Goal: Navigation & Orientation: Find specific page/section

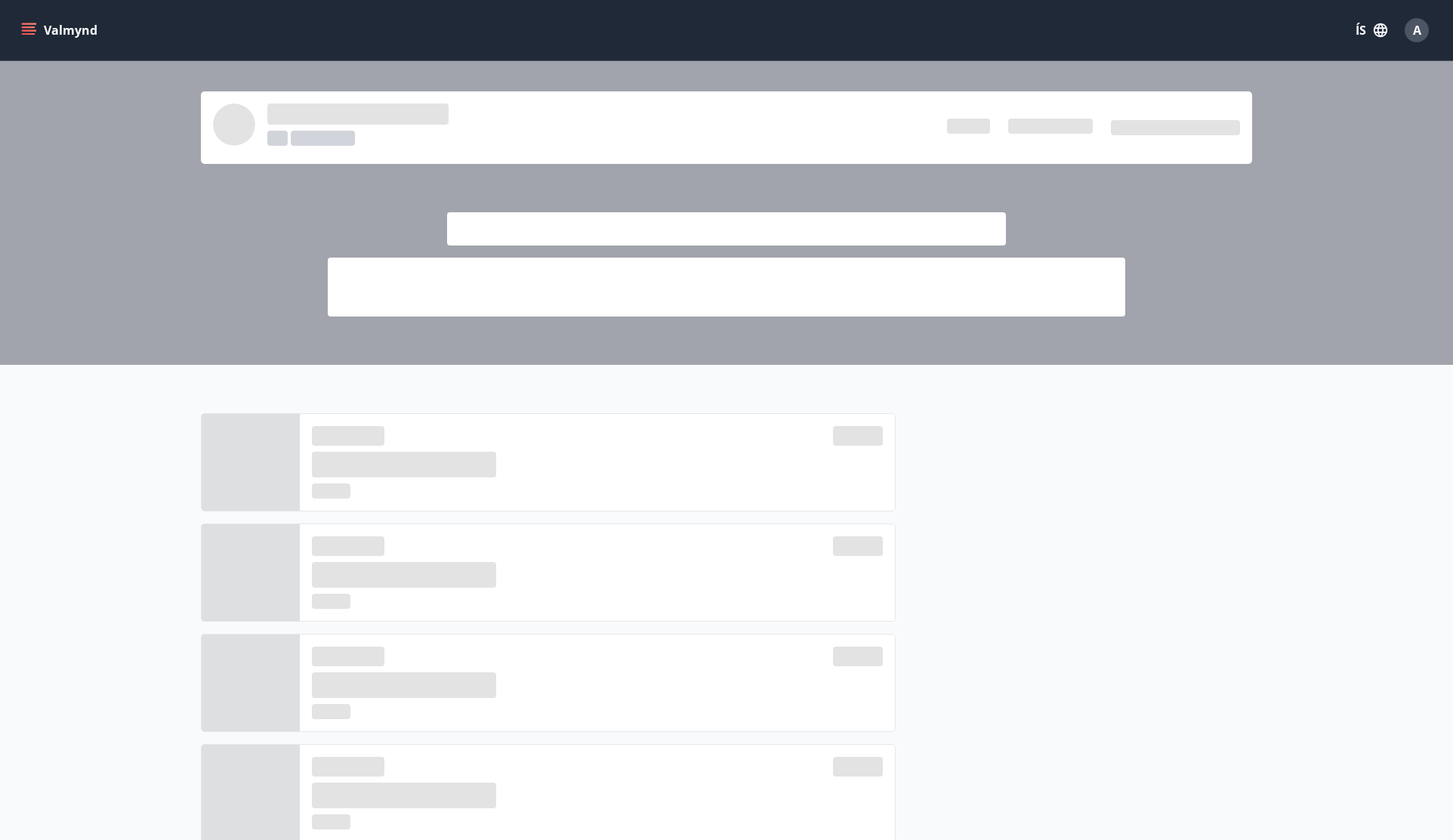
click at [27, 30] on icon "menu" at bounding box center [28, 30] width 15 height 15
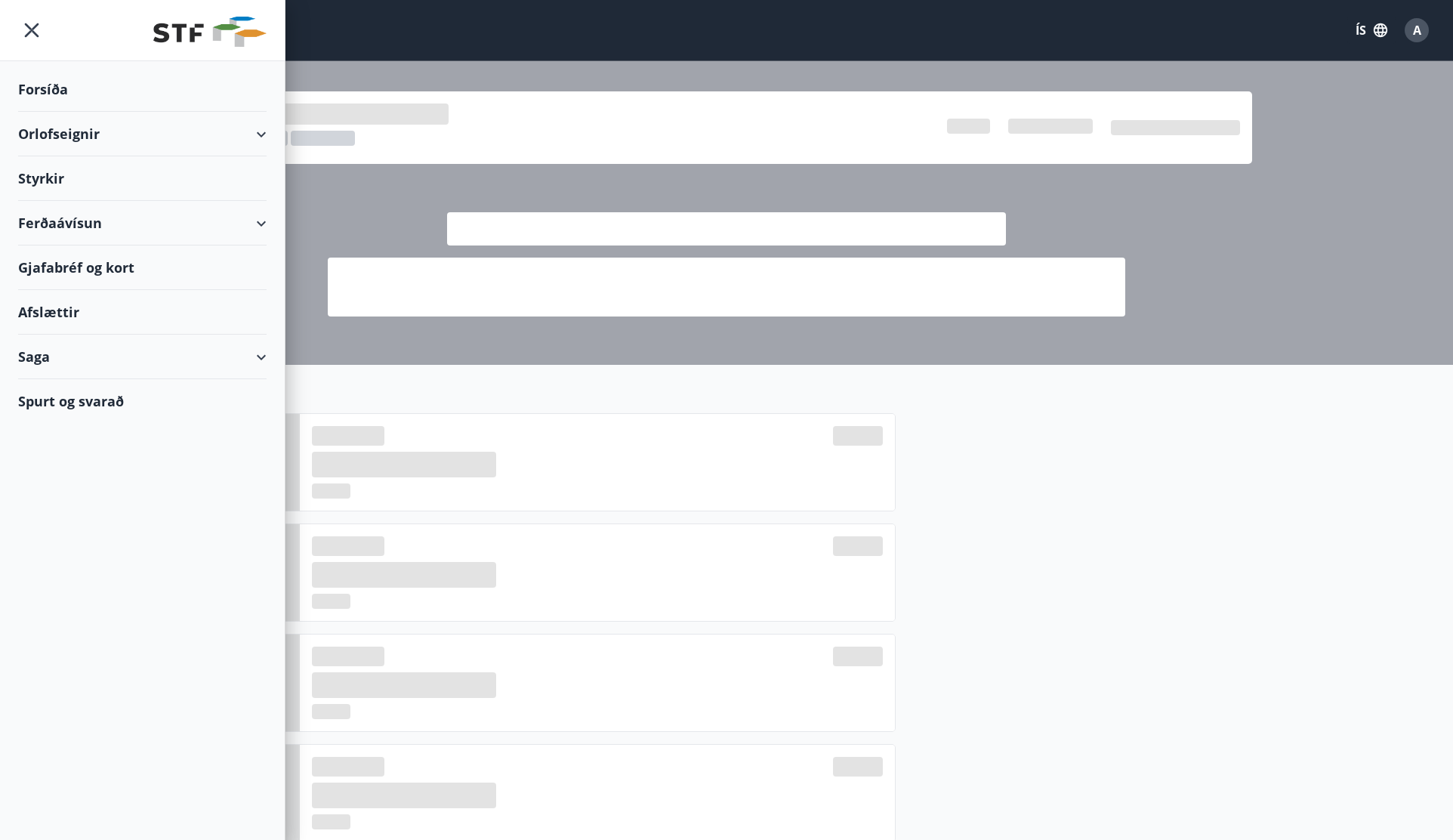
click at [108, 272] on div "Gjafabréf og kort" at bounding box center [142, 268] width 249 height 44
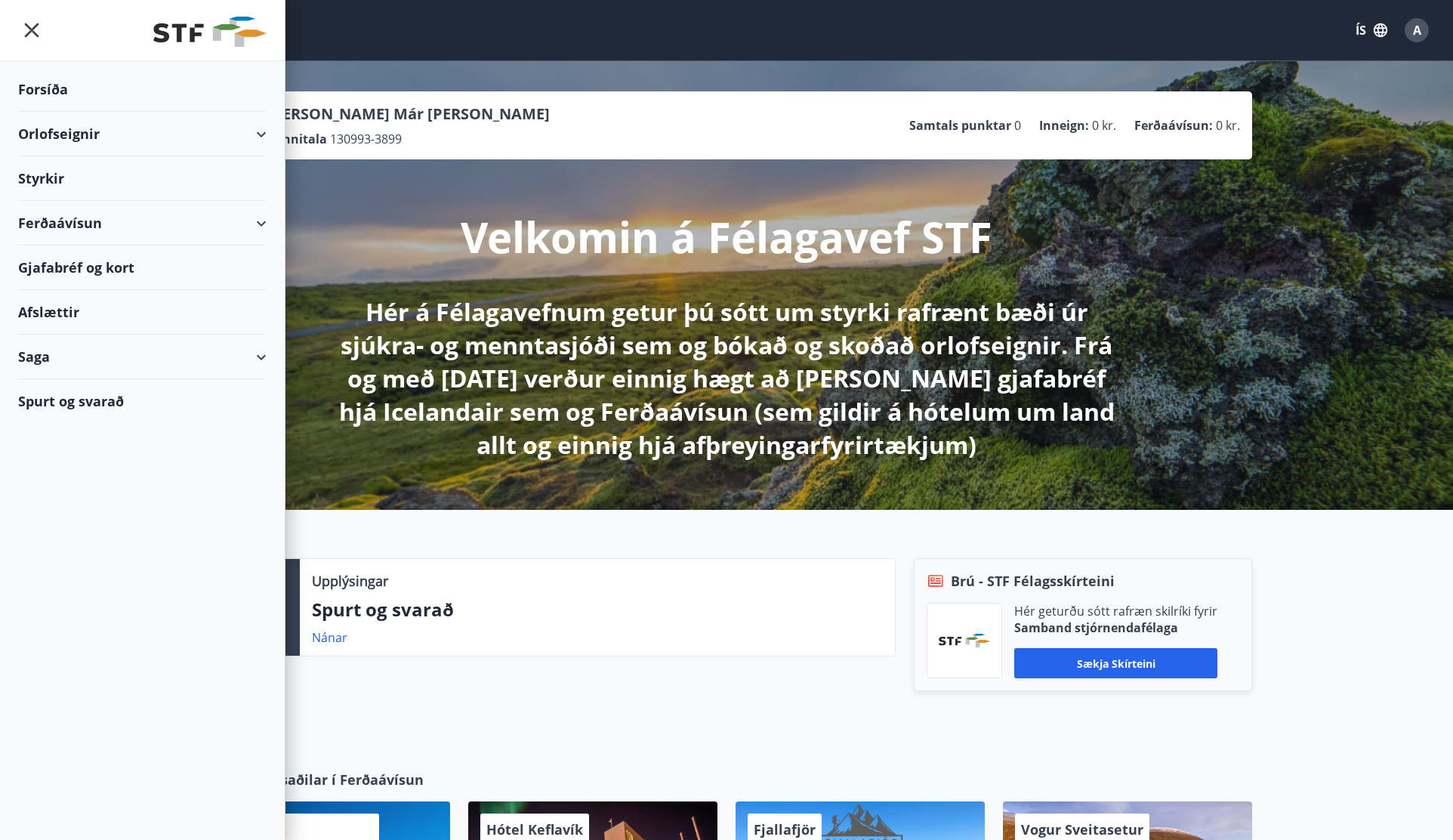
click at [44, 302] on div "Afslættir" at bounding box center [142, 312] width 249 height 44
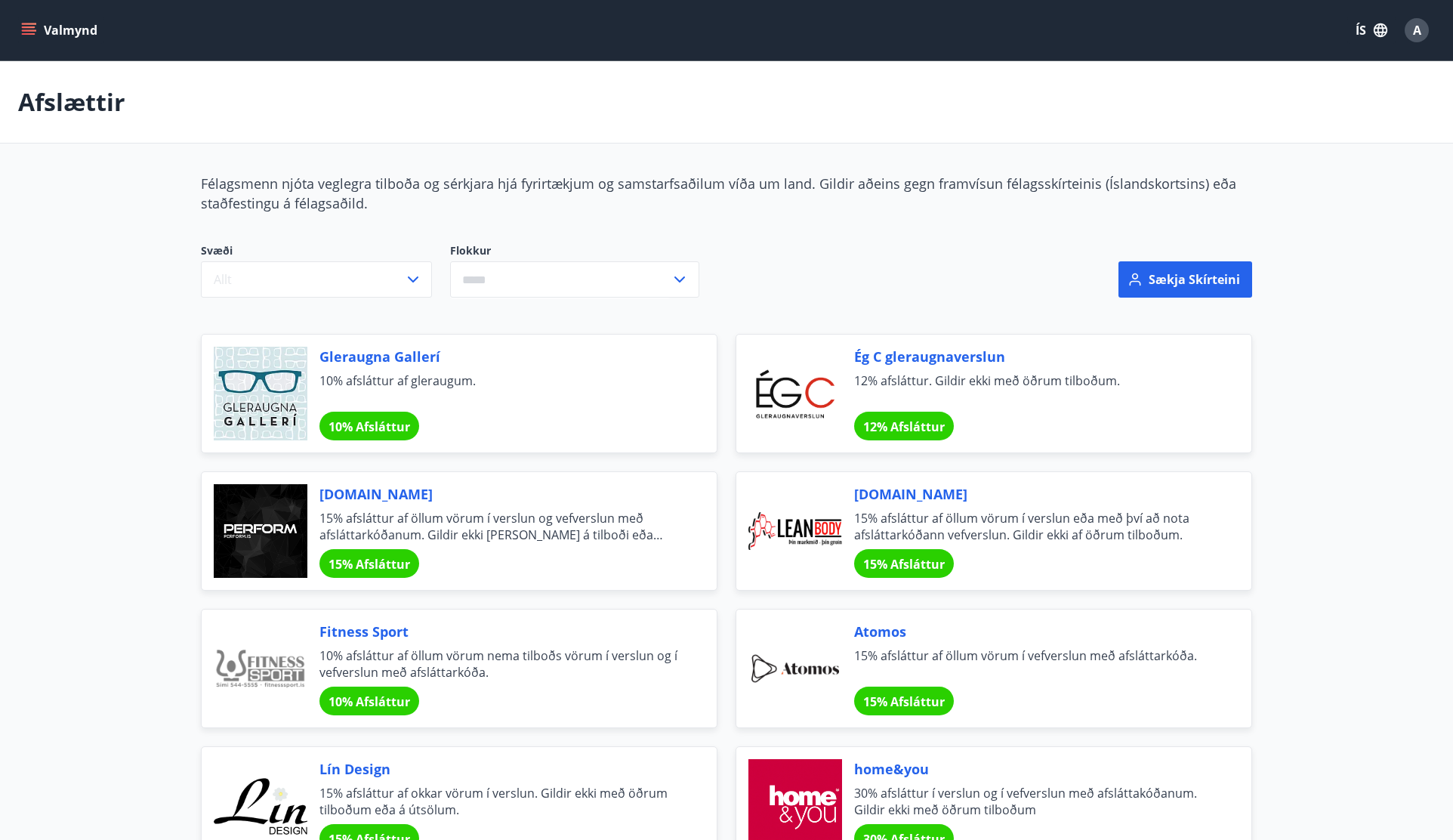
click at [37, 27] on button "Valmynd" at bounding box center [60, 30] width 85 height 27
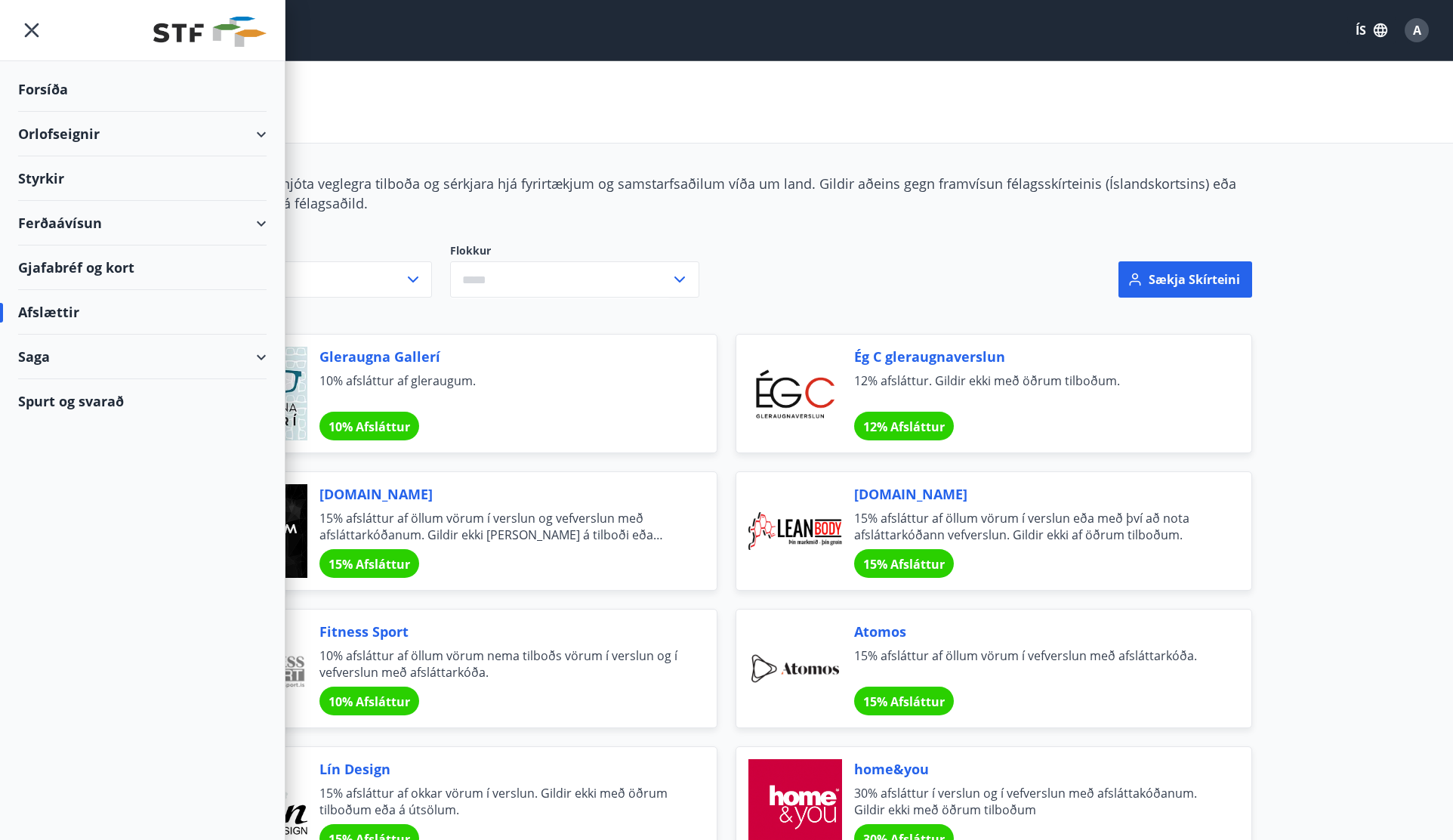
click at [133, 220] on div "Ferðaávísun" at bounding box center [142, 223] width 249 height 44
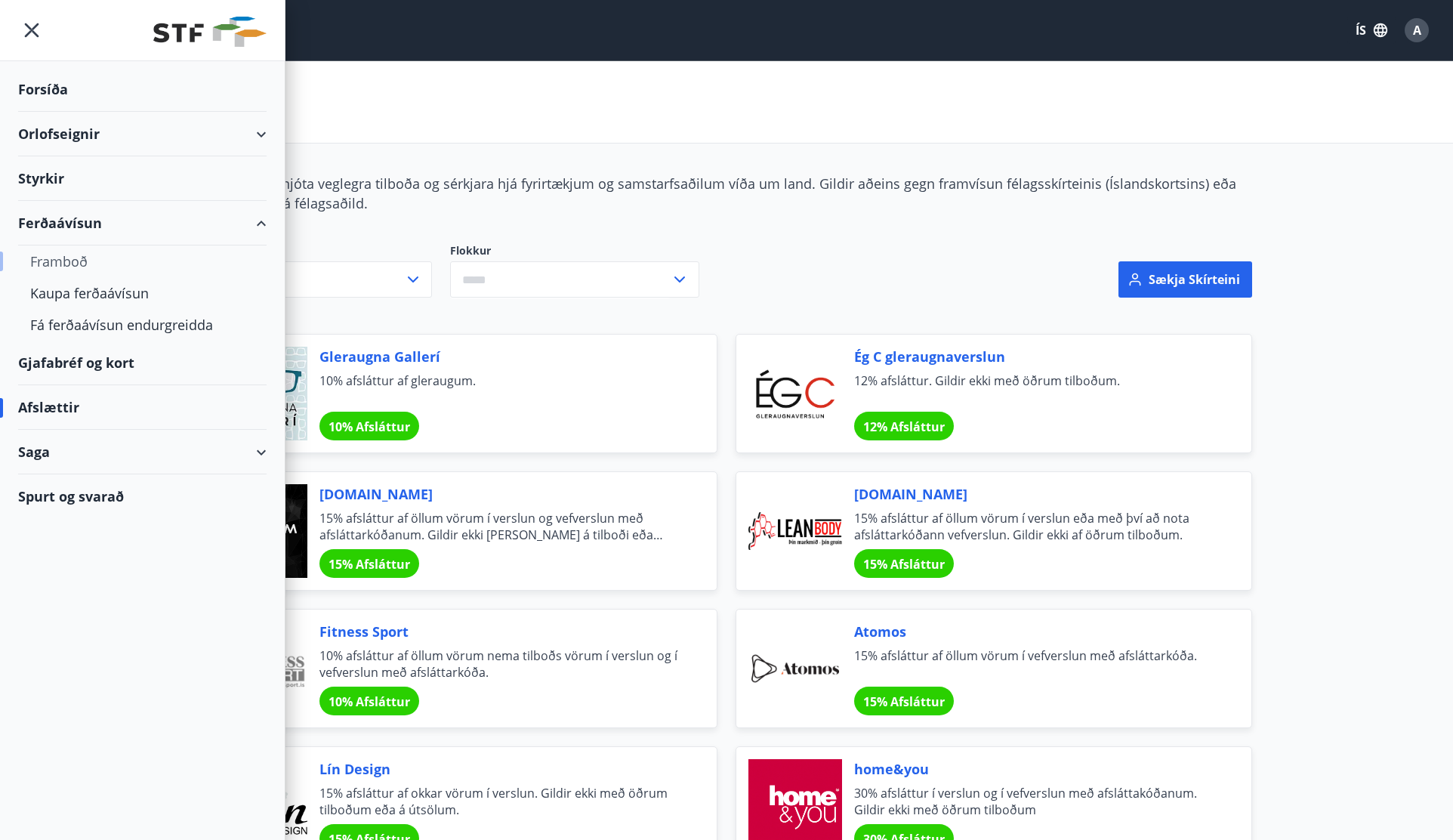
click at [62, 259] on div "Framboð" at bounding box center [143, 261] width 225 height 32
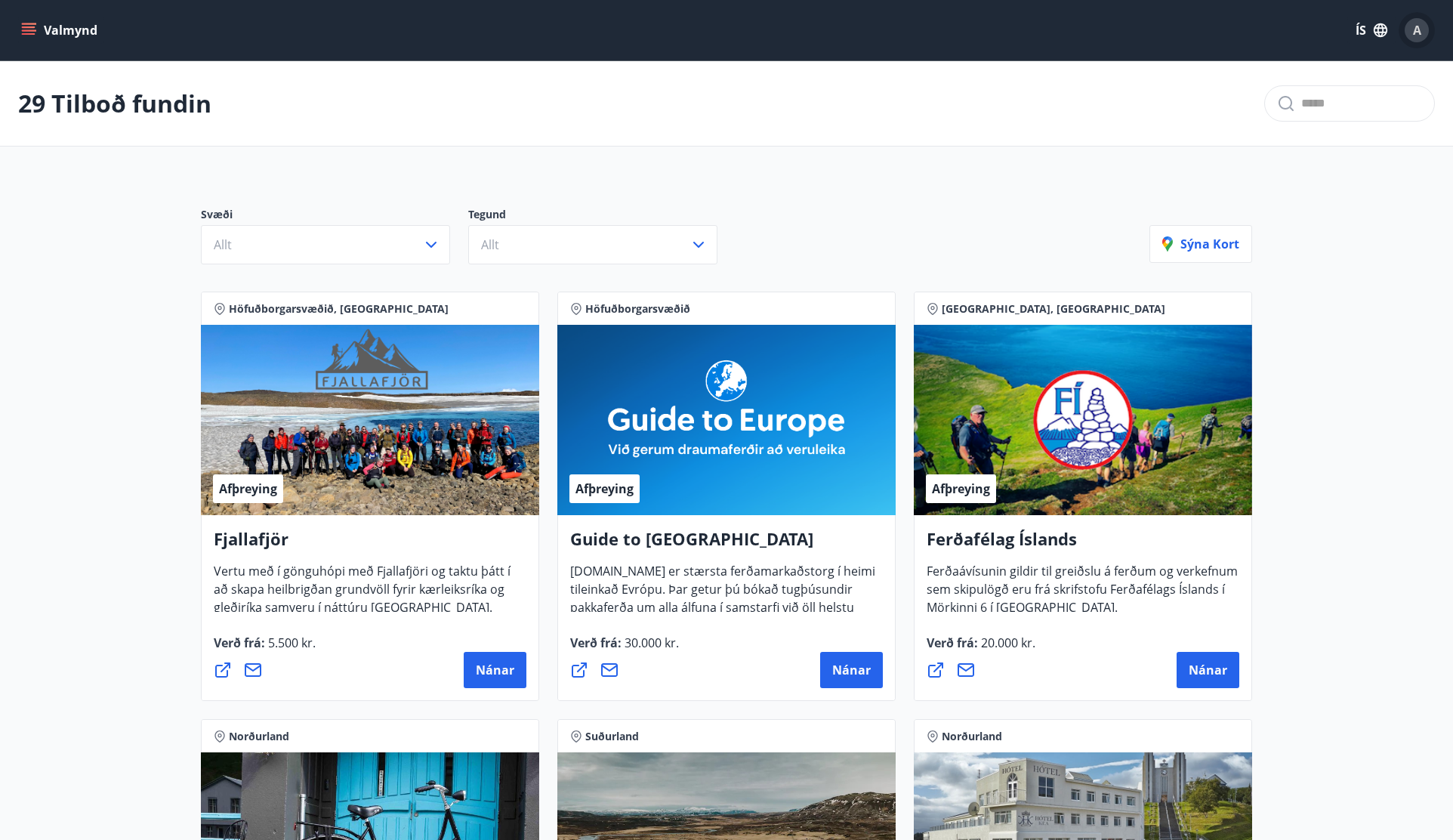
click at [1423, 34] on div "A" at bounding box center [1416, 30] width 24 height 24
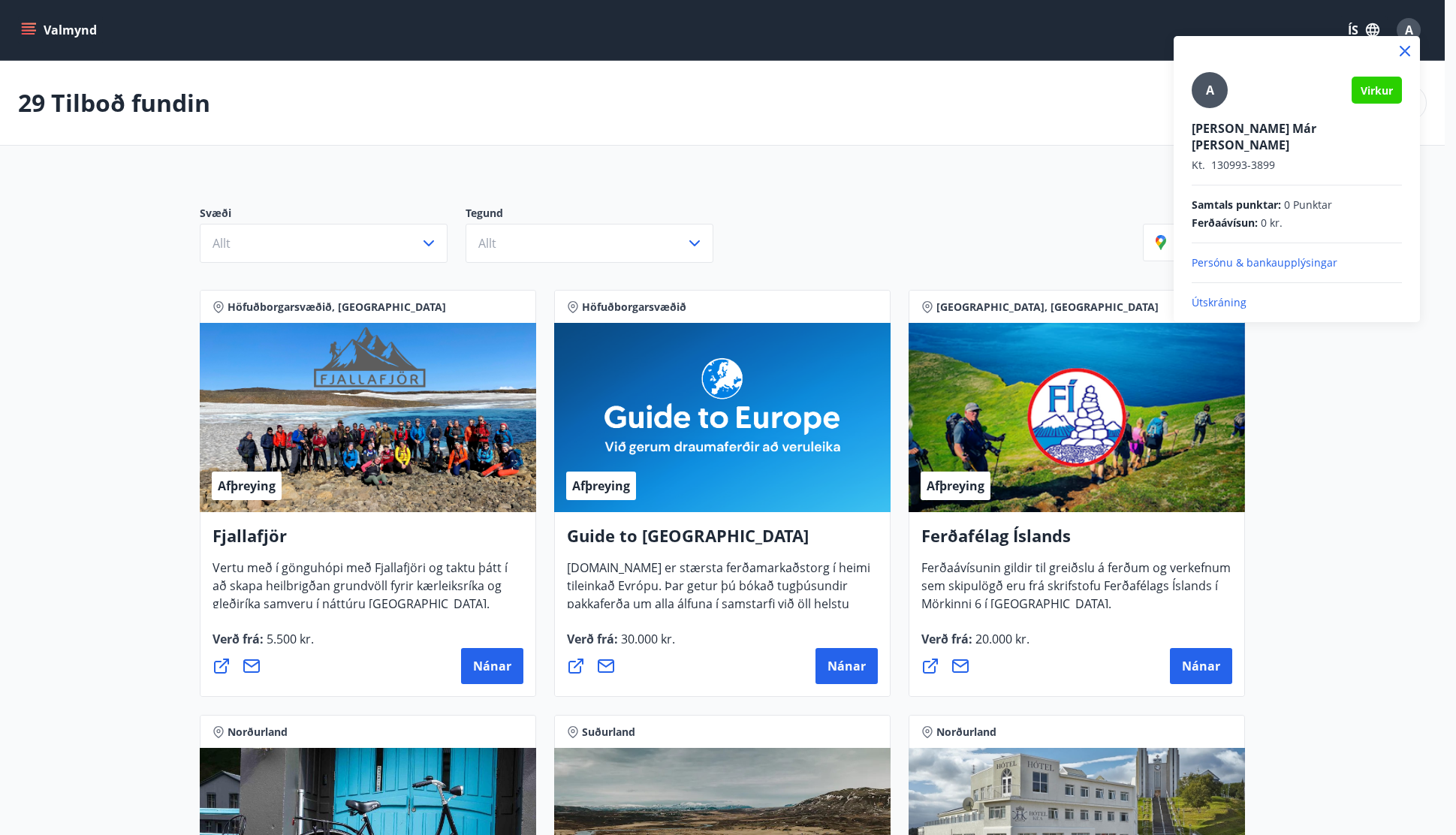
click at [1219, 295] on p "Útskráning" at bounding box center [1296, 302] width 210 height 15
